Goal: Information Seeking & Learning: Learn about a topic

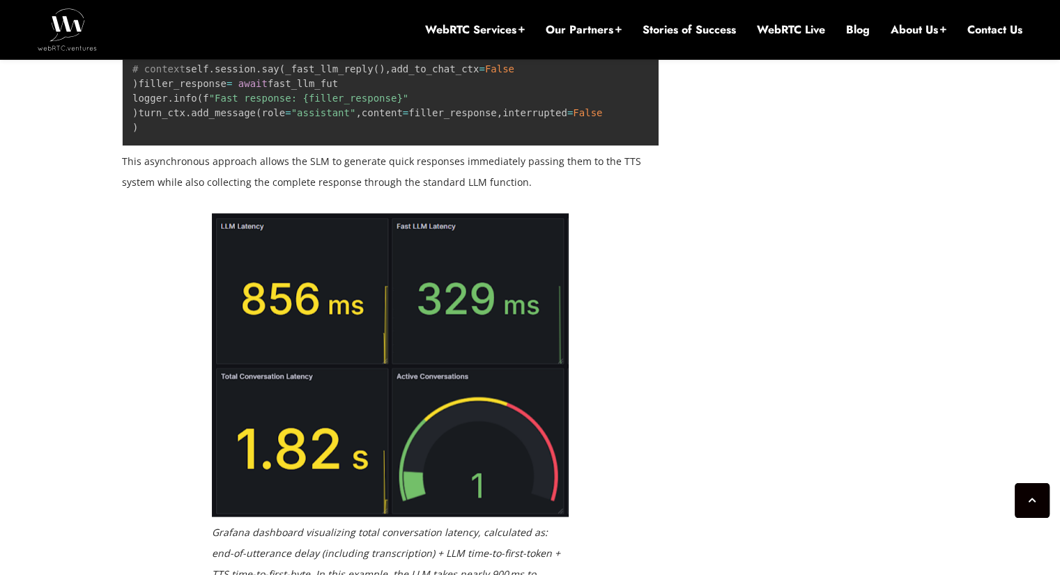
scroll to position [2731, 0]
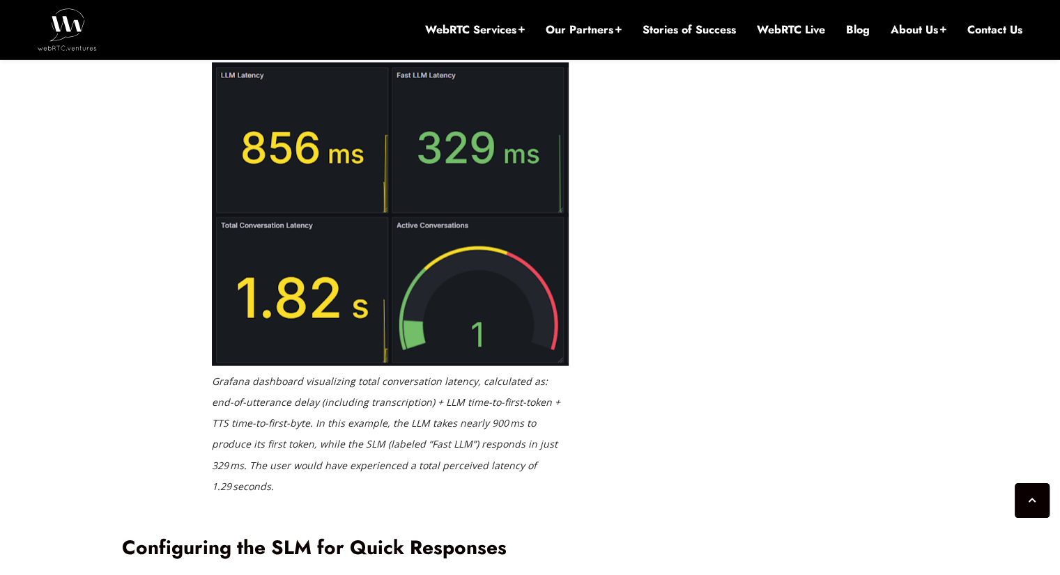
drag, startPoint x: 323, startPoint y: 242, endPoint x: 304, endPoint y: 242, distance: 18.8
click at [304, 42] on p "This asynchronous approach allows the SLM to generate quick responses immediate…" at bounding box center [390, 21] width 536 height 42
click at [320, 42] on p "This asynchronous approach allows the SLM to generate quick responses immediate…" at bounding box center [390, 21] width 536 height 42
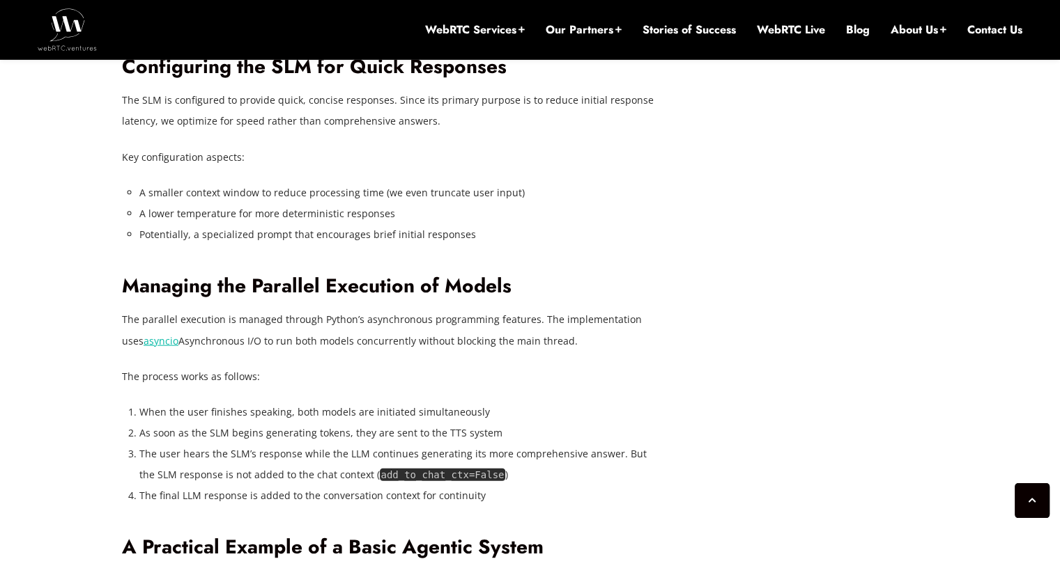
scroll to position [3219, 0]
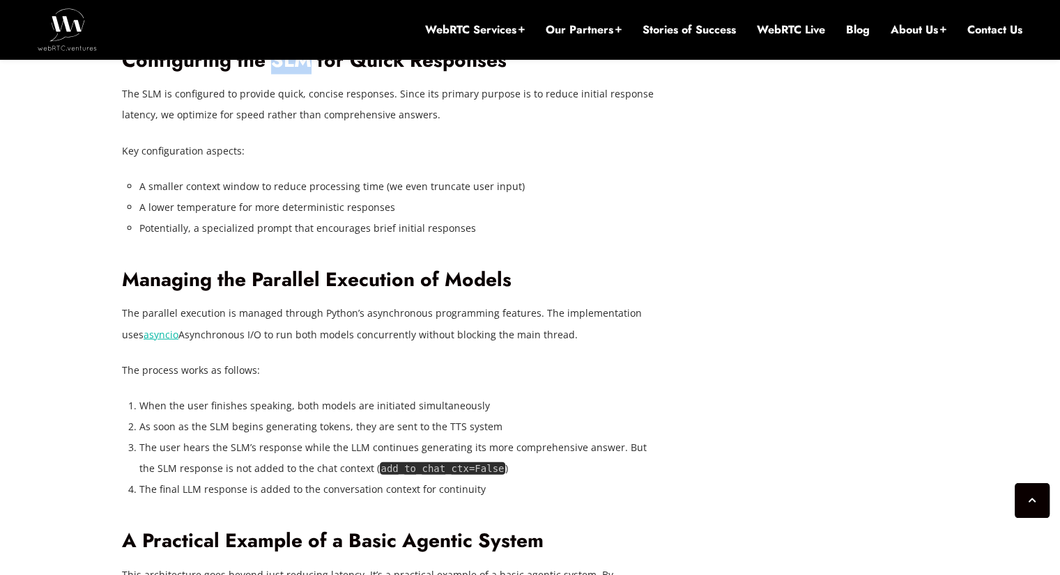
drag, startPoint x: 272, startPoint y: 272, endPoint x: 309, endPoint y: 269, distance: 37.8
click at [309, 73] on h2 "Configuring the SLM for Quick Responses" at bounding box center [390, 61] width 536 height 24
click at [322, 125] on p "The SLM is configured to provide quick, concise responses. Since its primary pu…" at bounding box center [390, 105] width 536 height 42
drag, startPoint x: 268, startPoint y: 271, endPoint x: 305, endPoint y: 270, distance: 37.6
click at [305, 73] on h2 "Configuring the SLM for Quick Responses" at bounding box center [390, 61] width 536 height 24
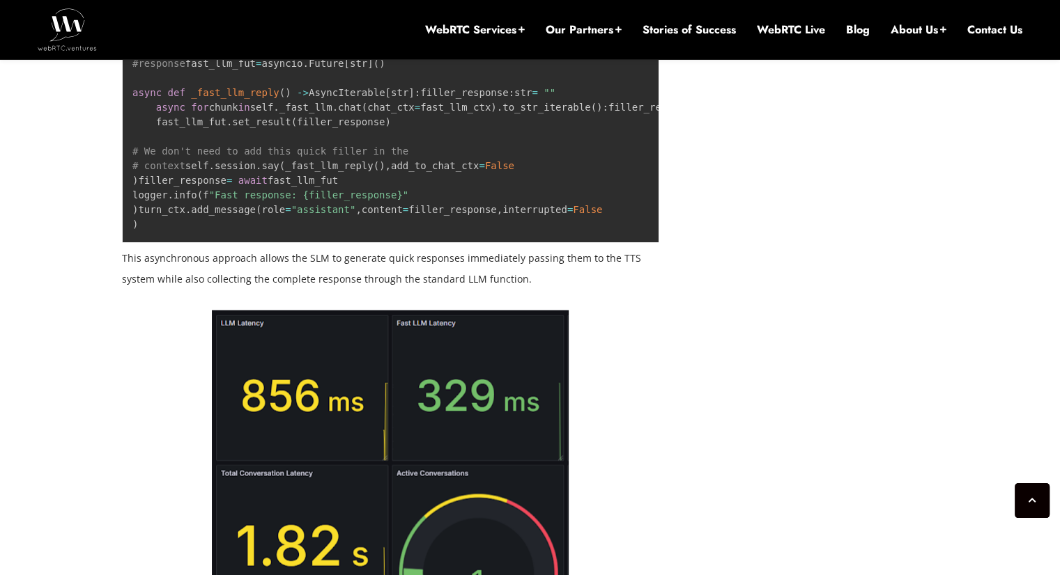
scroll to position [2452, 0]
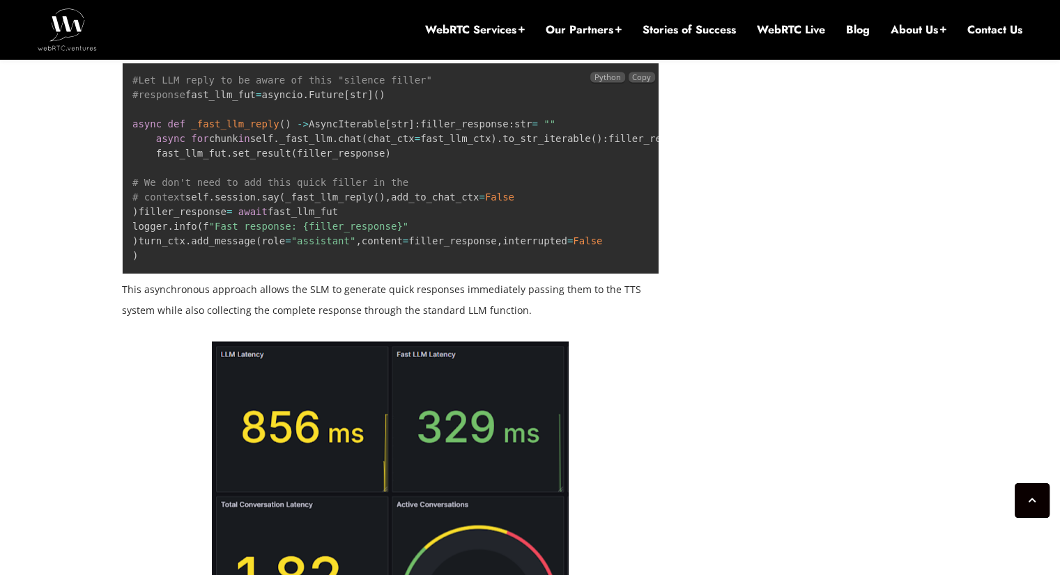
drag, startPoint x: 336, startPoint y: 405, endPoint x: 344, endPoint y: 401, distance: 9.1
click at [337, 232] on span ""Fast response: {filler_response}"" at bounding box center [309, 226] width 200 height 11
drag, startPoint x: 344, startPoint y: 401, endPoint x: 246, endPoint y: 408, distance: 98.4
click at [246, 274] on pre "#Let LLM reply to be aware of this "silence filler" #response fast_llm_fut = as…" at bounding box center [390, 168] width 536 height 211
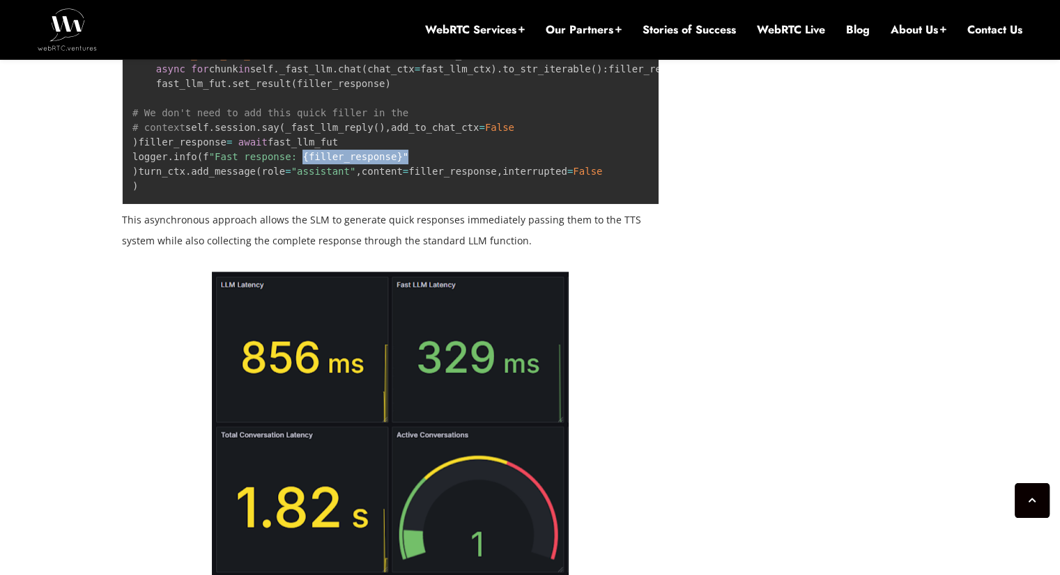
scroll to position [2313, 0]
